Goal: Task Accomplishment & Management: Manage account settings

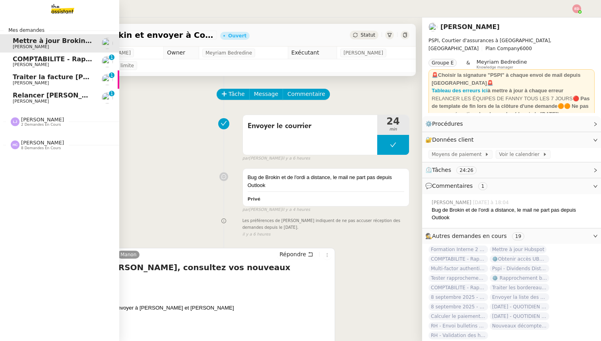
click at [41, 61] on span "COMPTABILITE - Rapprochement bancaire - [DATE]" at bounding box center [103, 59] width 181 height 8
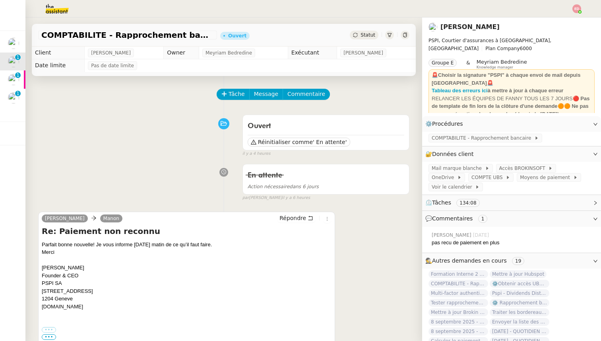
click at [358, 36] on div "Statut" at bounding box center [364, 35] width 29 height 9
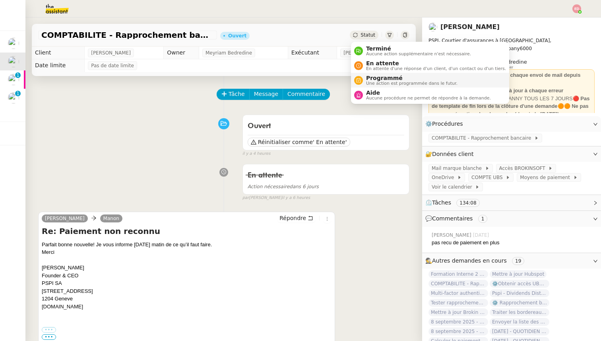
click at [377, 79] on span "Programmé" at bounding box center [411, 78] width 91 height 6
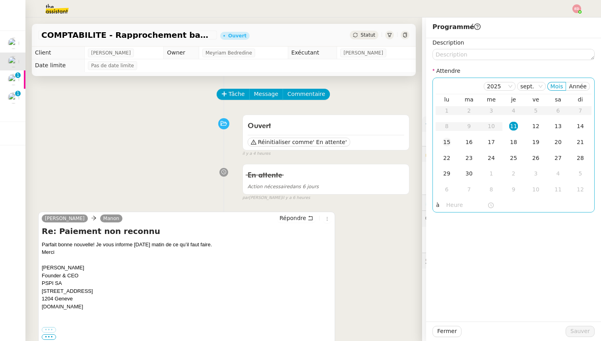
click at [448, 142] on div "15" at bounding box center [446, 141] width 9 height 9
click at [587, 333] on span "Sauver" at bounding box center [579, 330] width 19 height 9
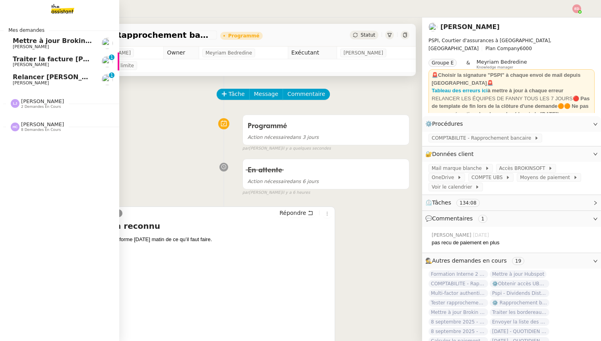
click at [15, 44] on span "[PERSON_NAME]" at bounding box center [31, 46] width 36 height 5
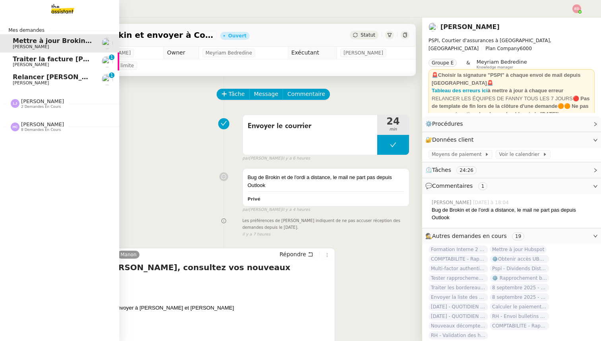
click at [15, 64] on span "[PERSON_NAME]" at bounding box center [31, 64] width 36 height 5
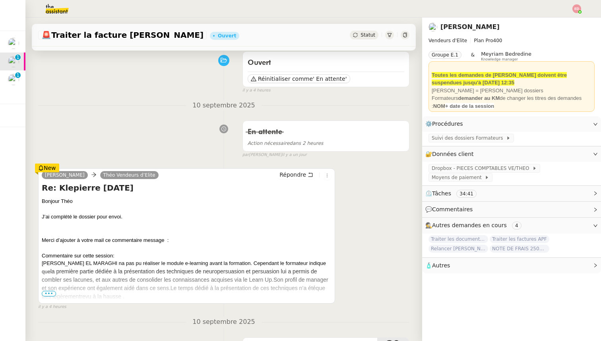
scroll to position [55, 0]
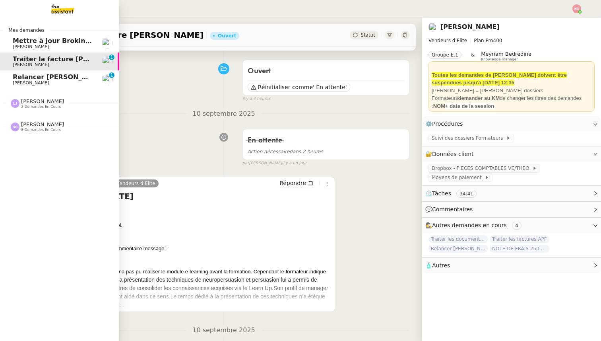
click at [17, 81] on span "[PERSON_NAME]" at bounding box center [31, 82] width 36 height 5
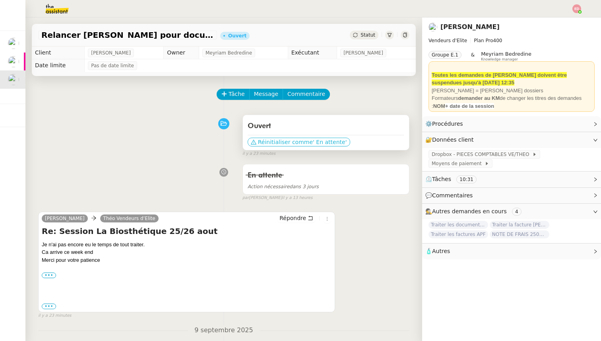
click at [258, 143] on span "Réinitialiser comme" at bounding box center [285, 142] width 55 height 8
